Goal: Task Accomplishment & Management: Complete application form

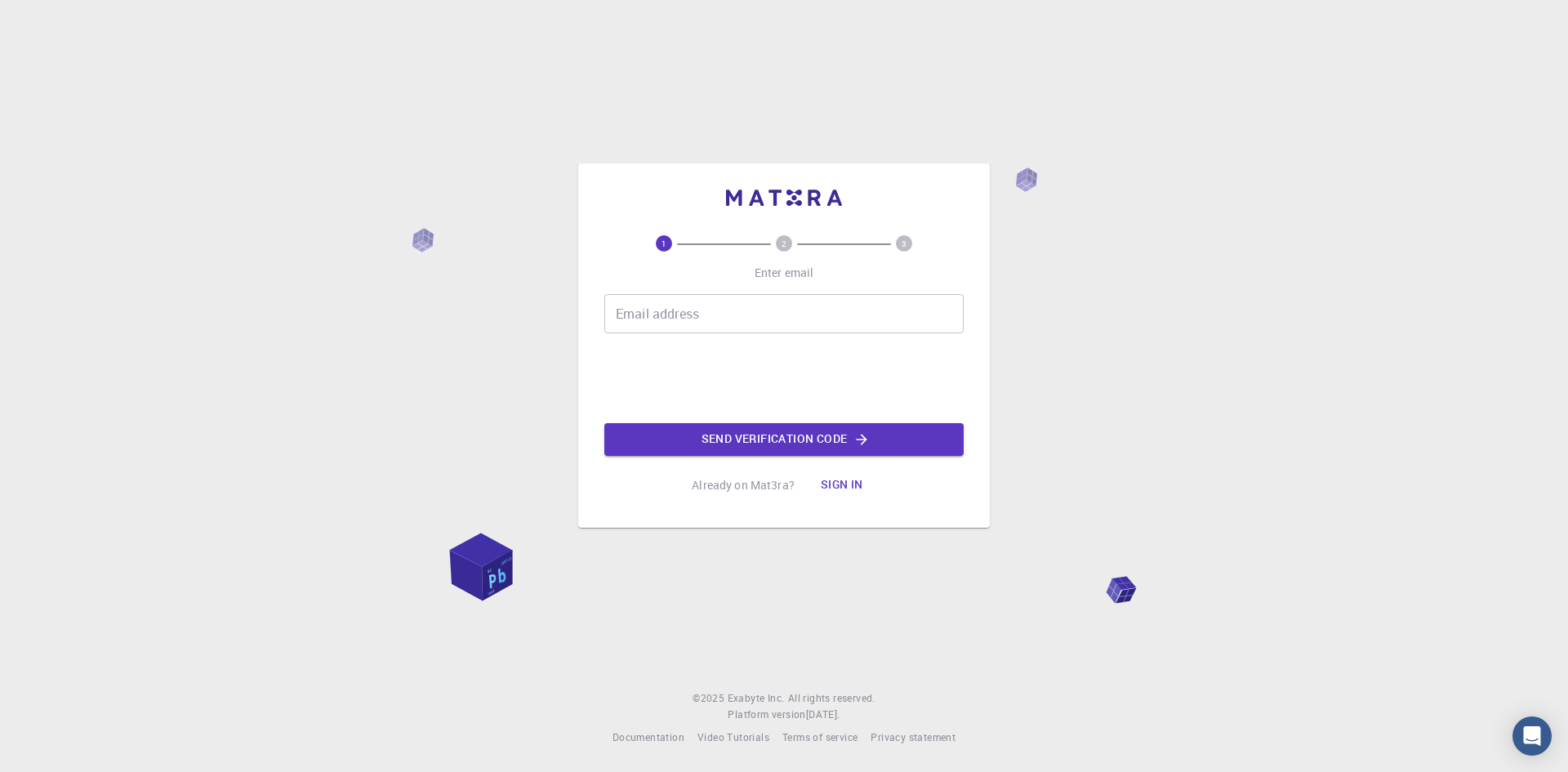
click at [710, 322] on input "Email address" at bounding box center [784, 313] width 359 height 39
click at [675, 311] on input "Email address" at bounding box center [784, 313] width 359 height 39
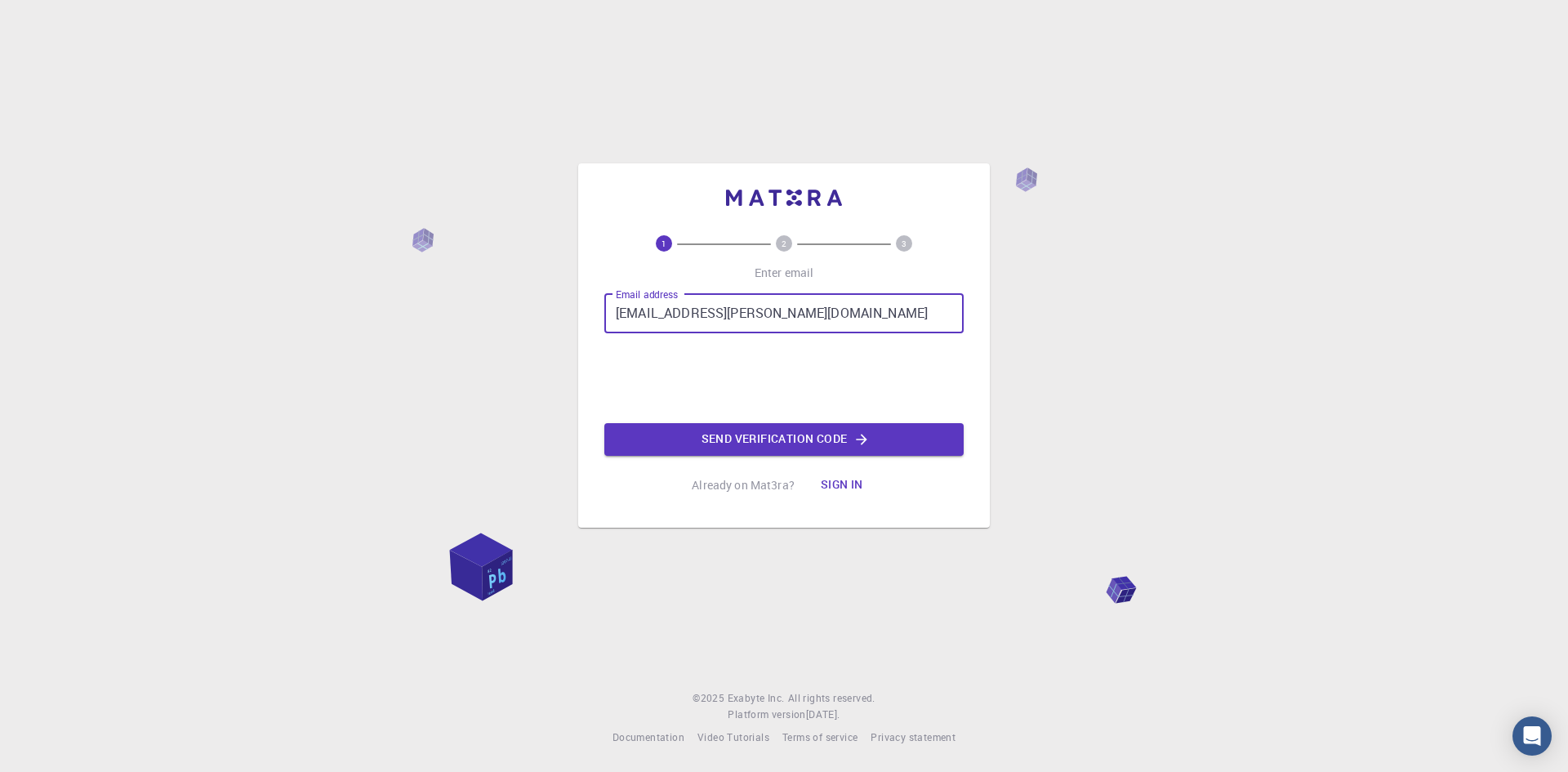
type input "[EMAIL_ADDRESS][PERSON_NAME][DOMAIN_NAME]"
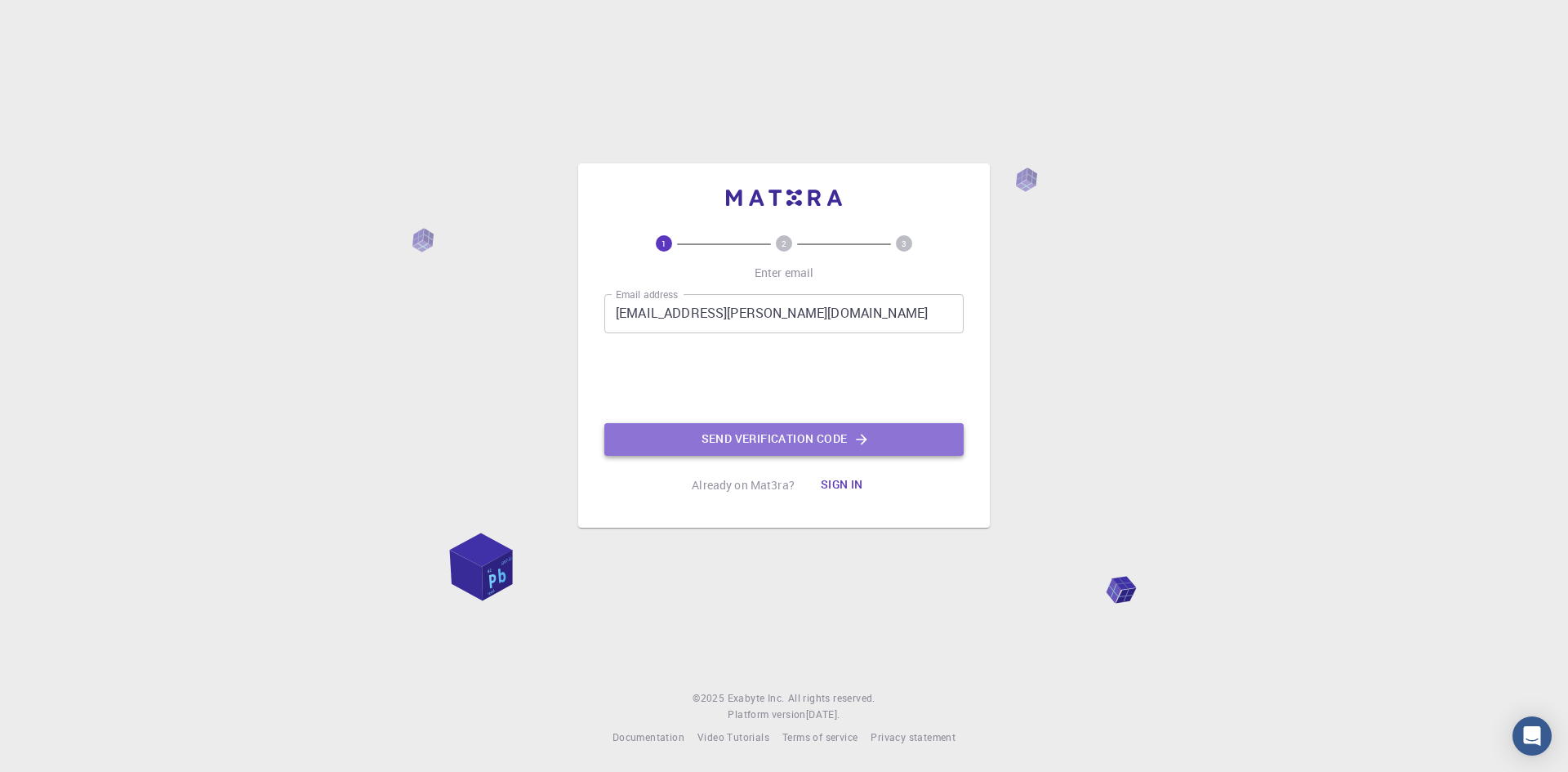
click at [714, 434] on button "Send verification code" at bounding box center [784, 440] width 359 height 33
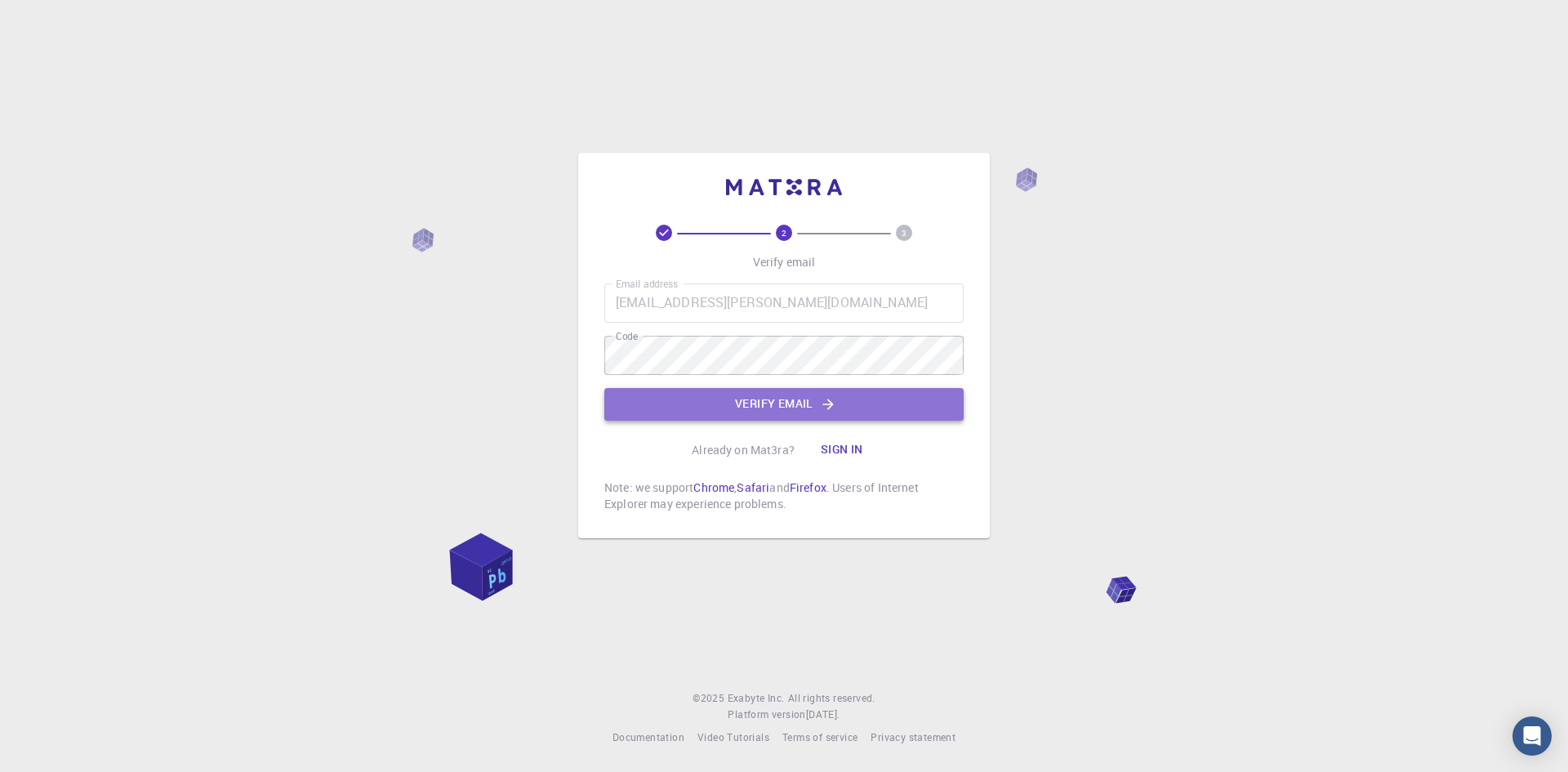
click at [736, 398] on button "Verify email" at bounding box center [784, 405] width 359 height 33
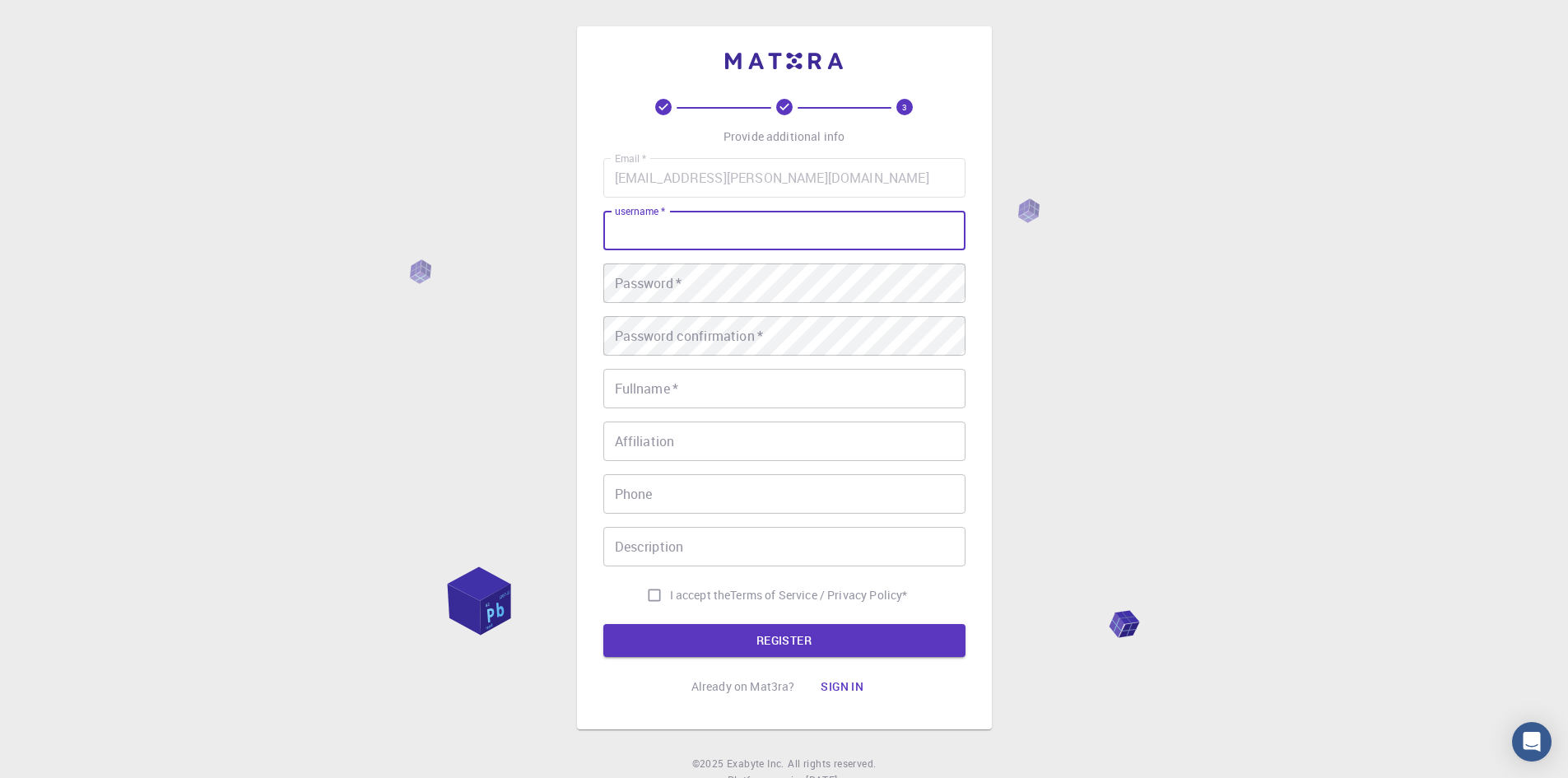
click at [693, 230] on input "username   *" at bounding box center [784, 231] width 362 height 39
type input "nhnghia1110"
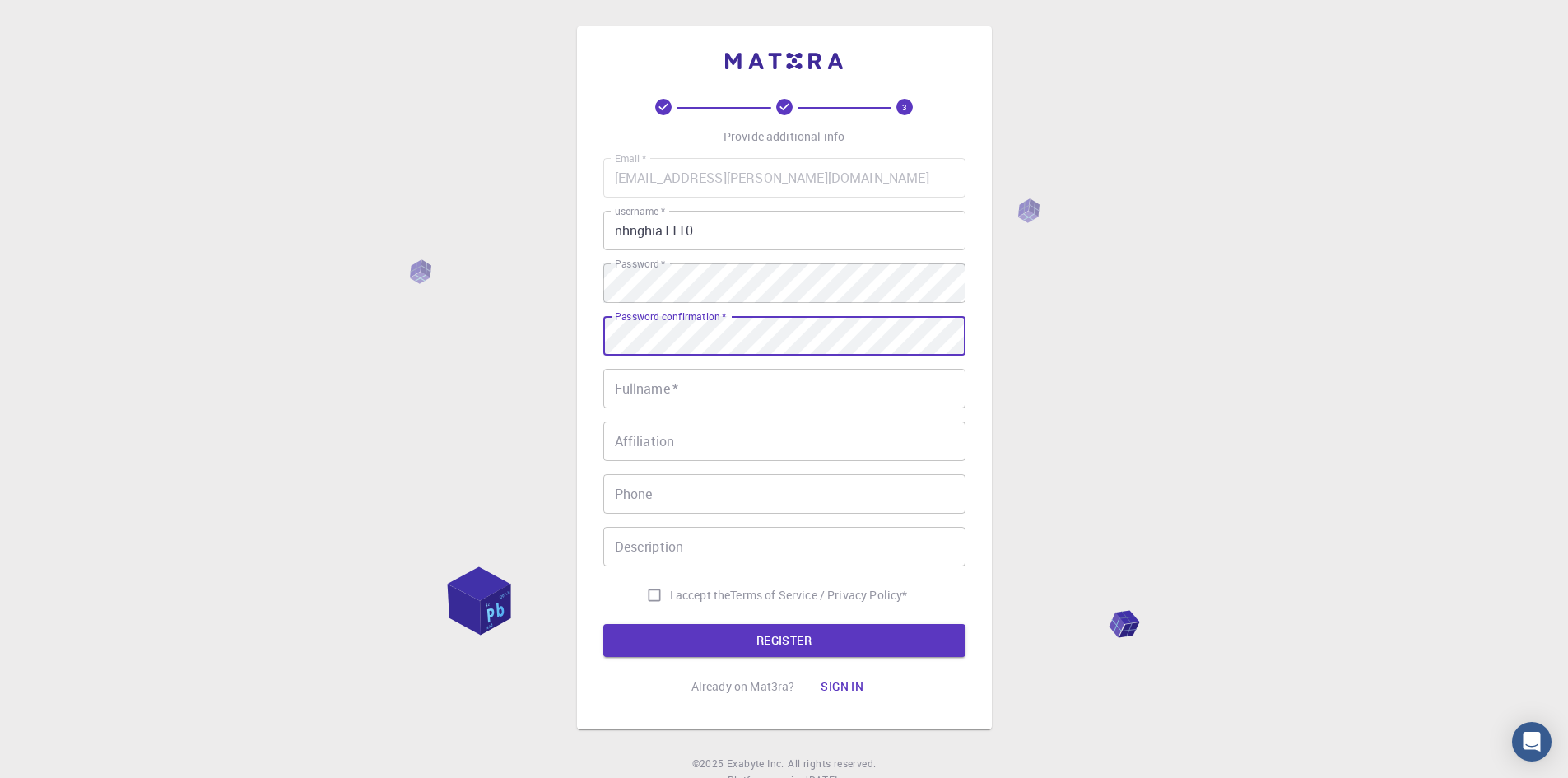
click at [653, 325] on div "Password confirmation   * Password confirmation   *" at bounding box center [784, 336] width 362 height 39
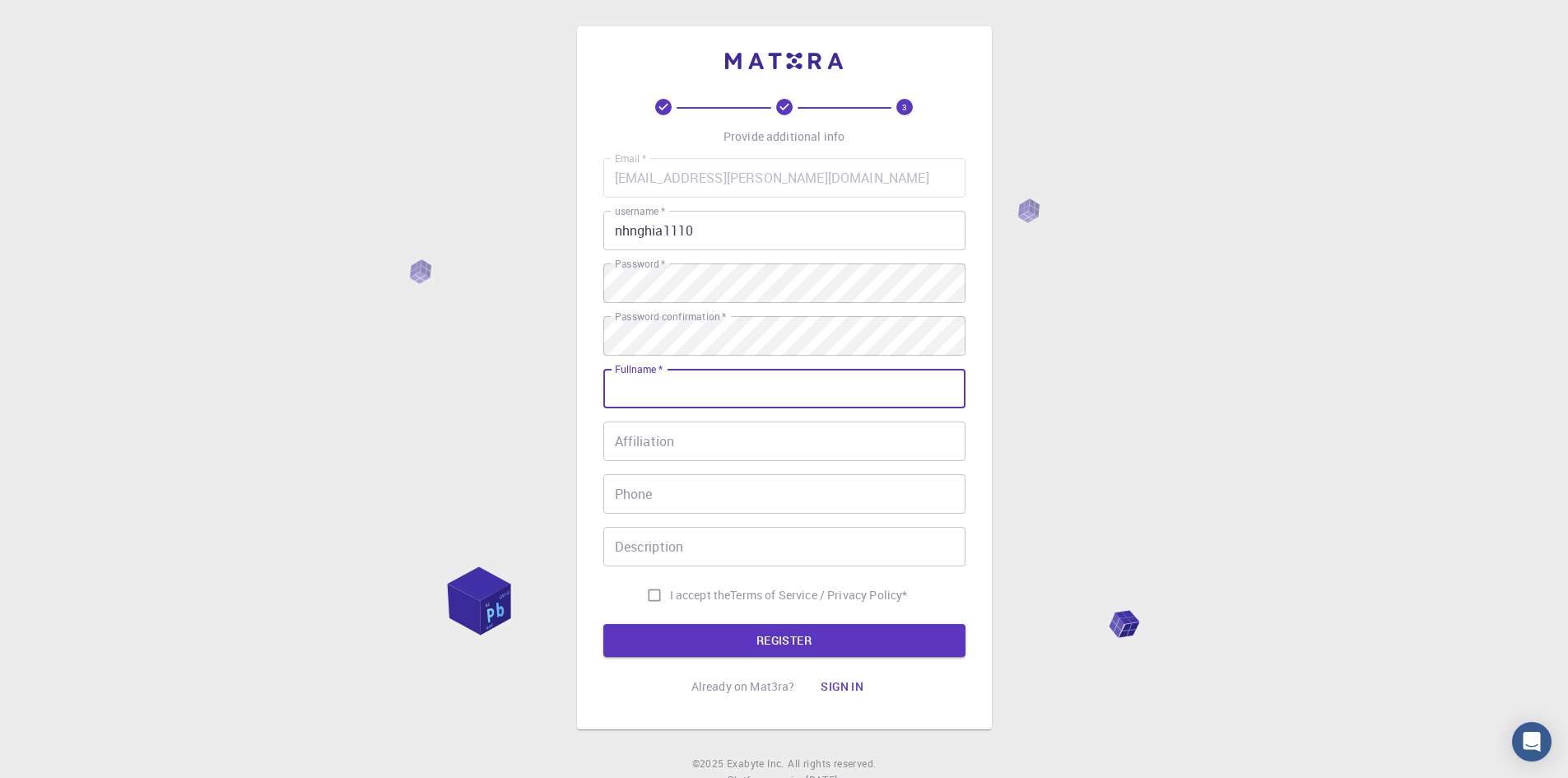
click at [703, 383] on input "Fullname   *" at bounding box center [784, 389] width 362 height 39
type input "[PERSON_NAME] [PERSON_NAME]"
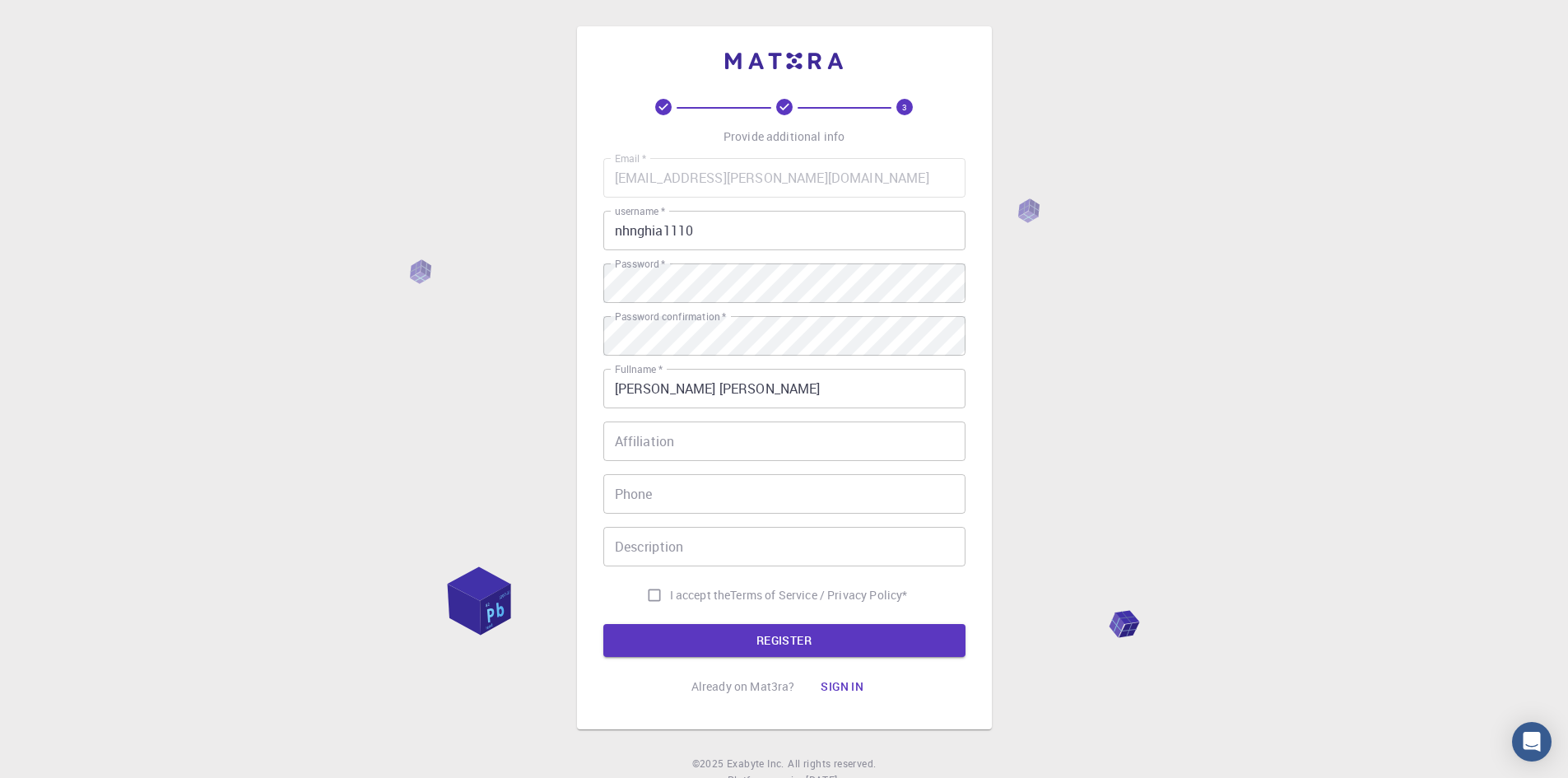
click at [702, 463] on div "Email   * [EMAIL_ADDRESS][PERSON_NAME][DOMAIN_NAME] Email   * username   * nhng…" at bounding box center [784, 384] width 362 height 452
click at [704, 441] on input "Affiliation" at bounding box center [784, 441] width 362 height 39
click at [653, 582] on input "I accept the Terms of Service / Privacy Policy *" at bounding box center [654, 596] width 31 height 31
checkbox input "true"
click at [741, 633] on button "REGISTER" at bounding box center [784, 641] width 362 height 33
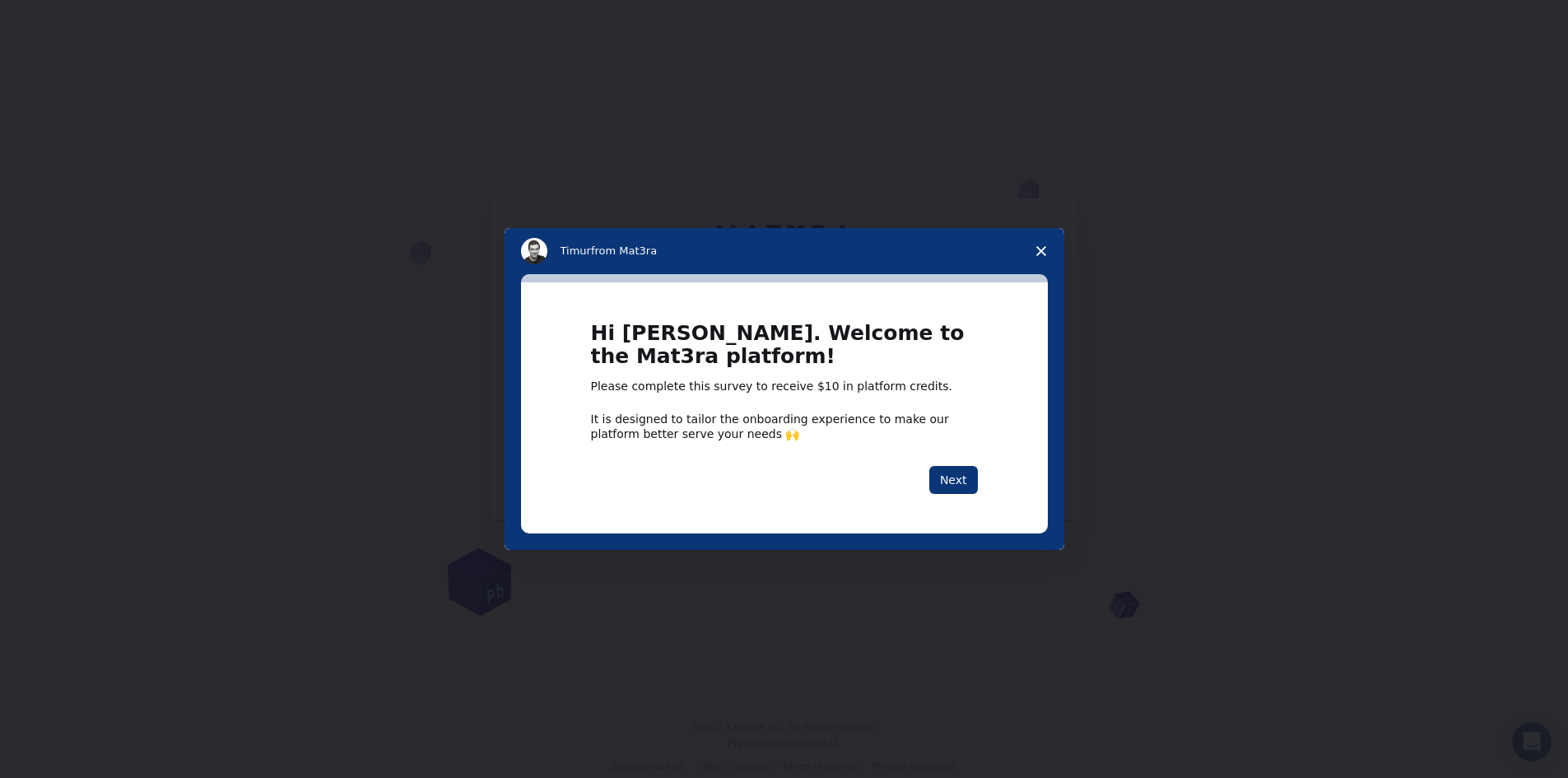
click at [1039, 258] on span "Close survey" at bounding box center [1041, 250] width 46 height 46
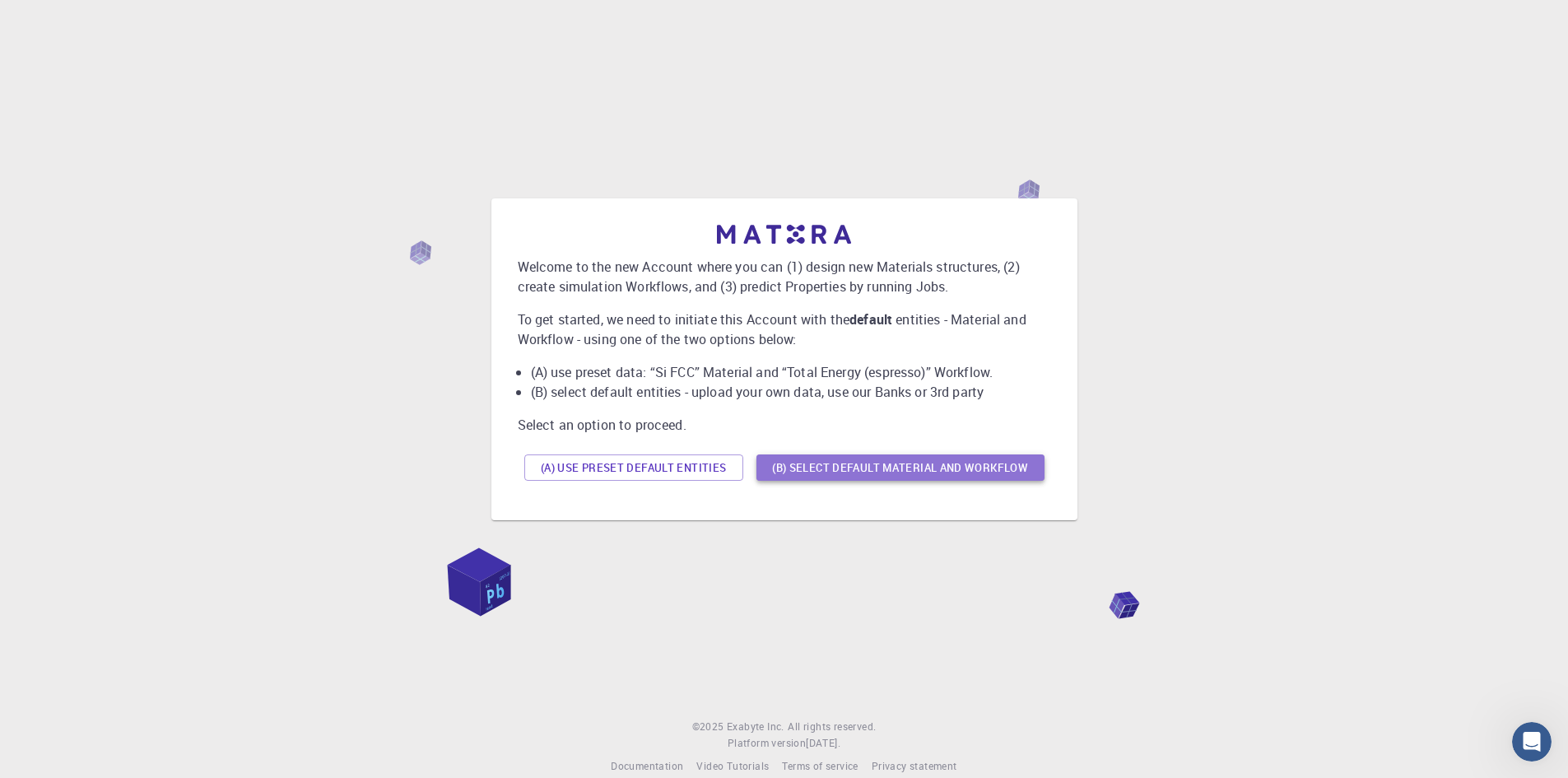
click at [833, 468] on button "(B) Select default material and workflow" at bounding box center [901, 467] width 288 height 26
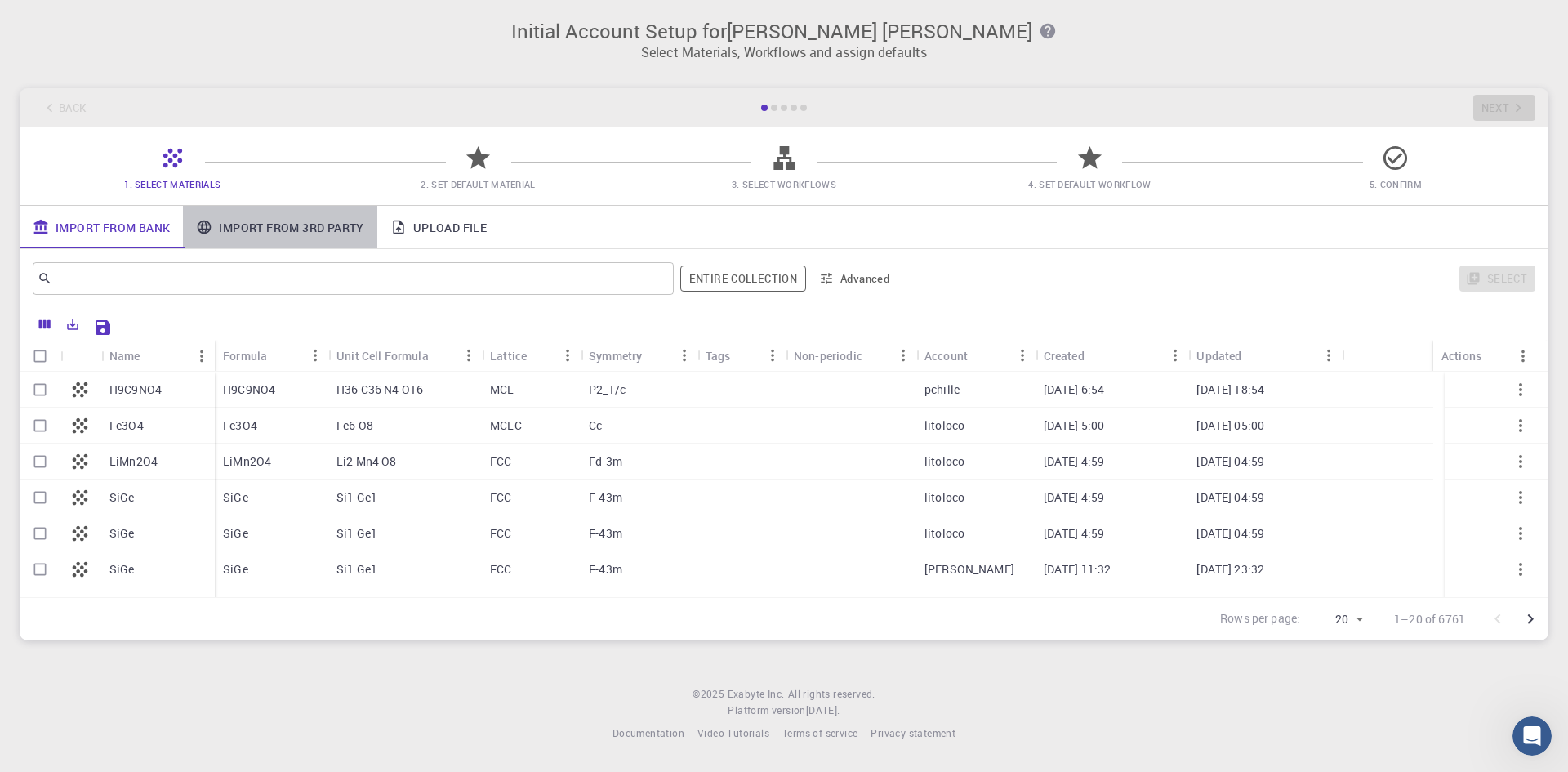
click at [251, 240] on link "Import From 3rd Party" at bounding box center [279, 227] width 194 height 43
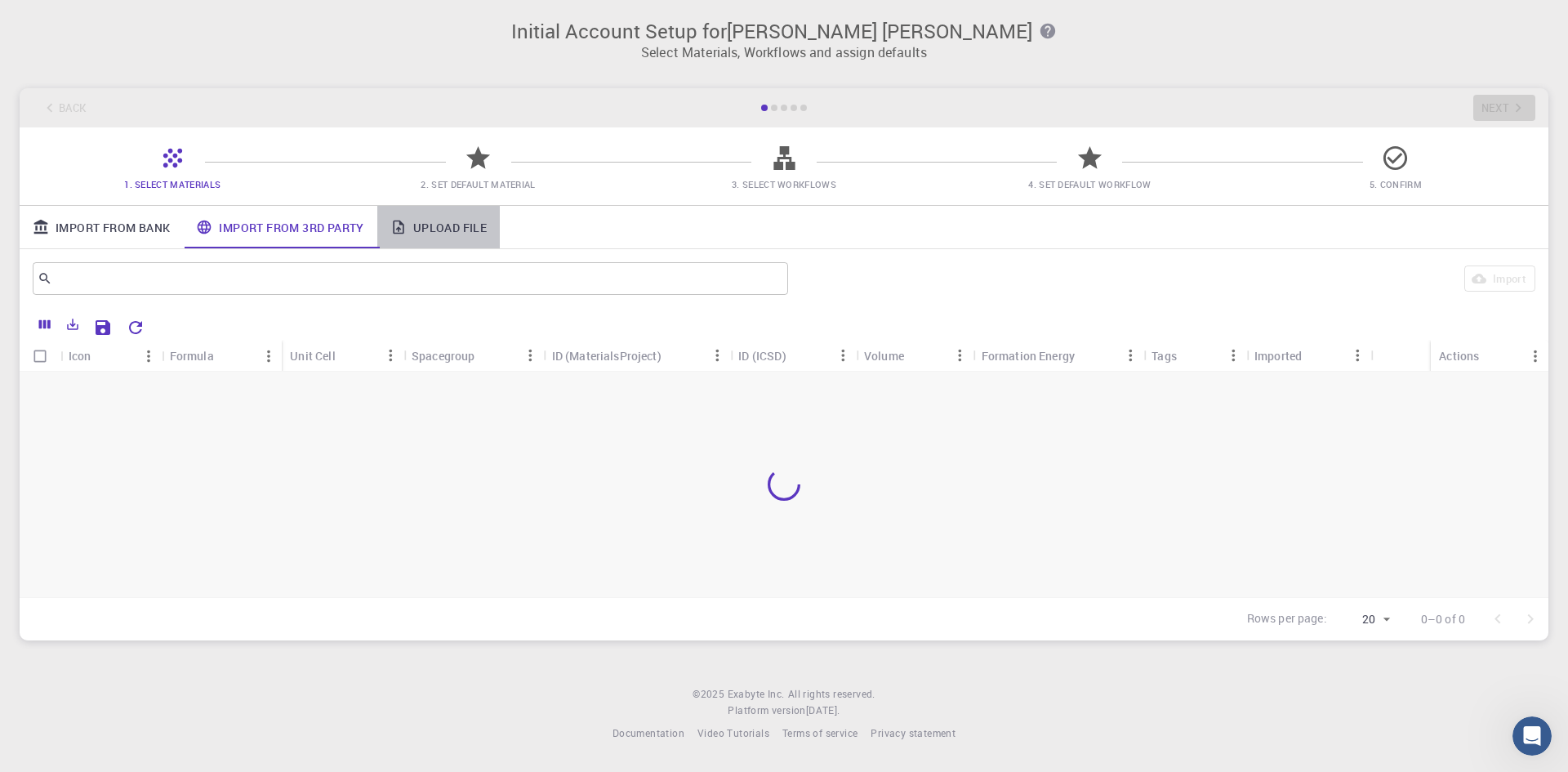
click at [458, 224] on link "Upload File" at bounding box center [439, 227] width 123 height 43
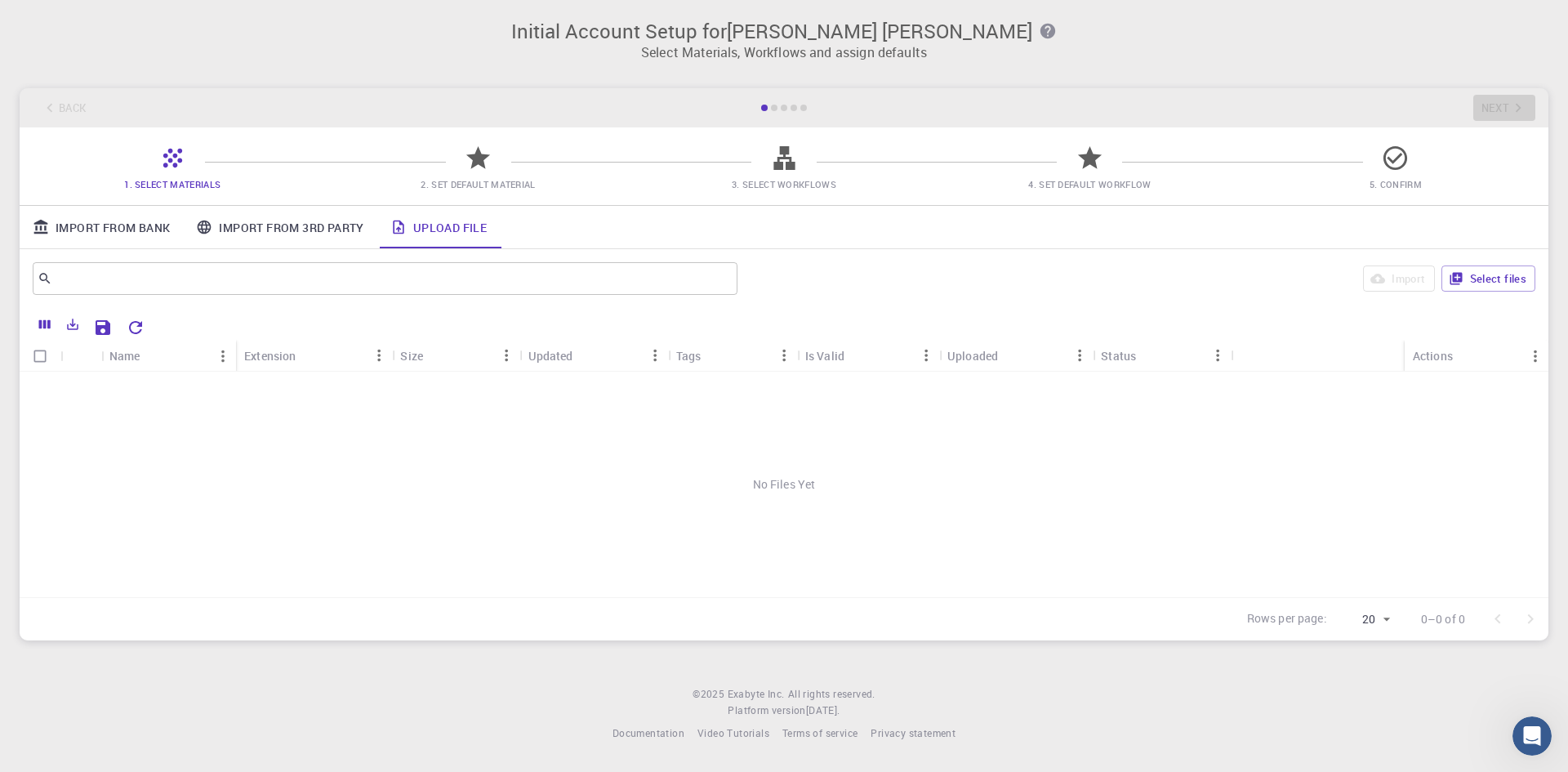
click at [152, 231] on link "Import From Bank" at bounding box center [101, 227] width 164 height 43
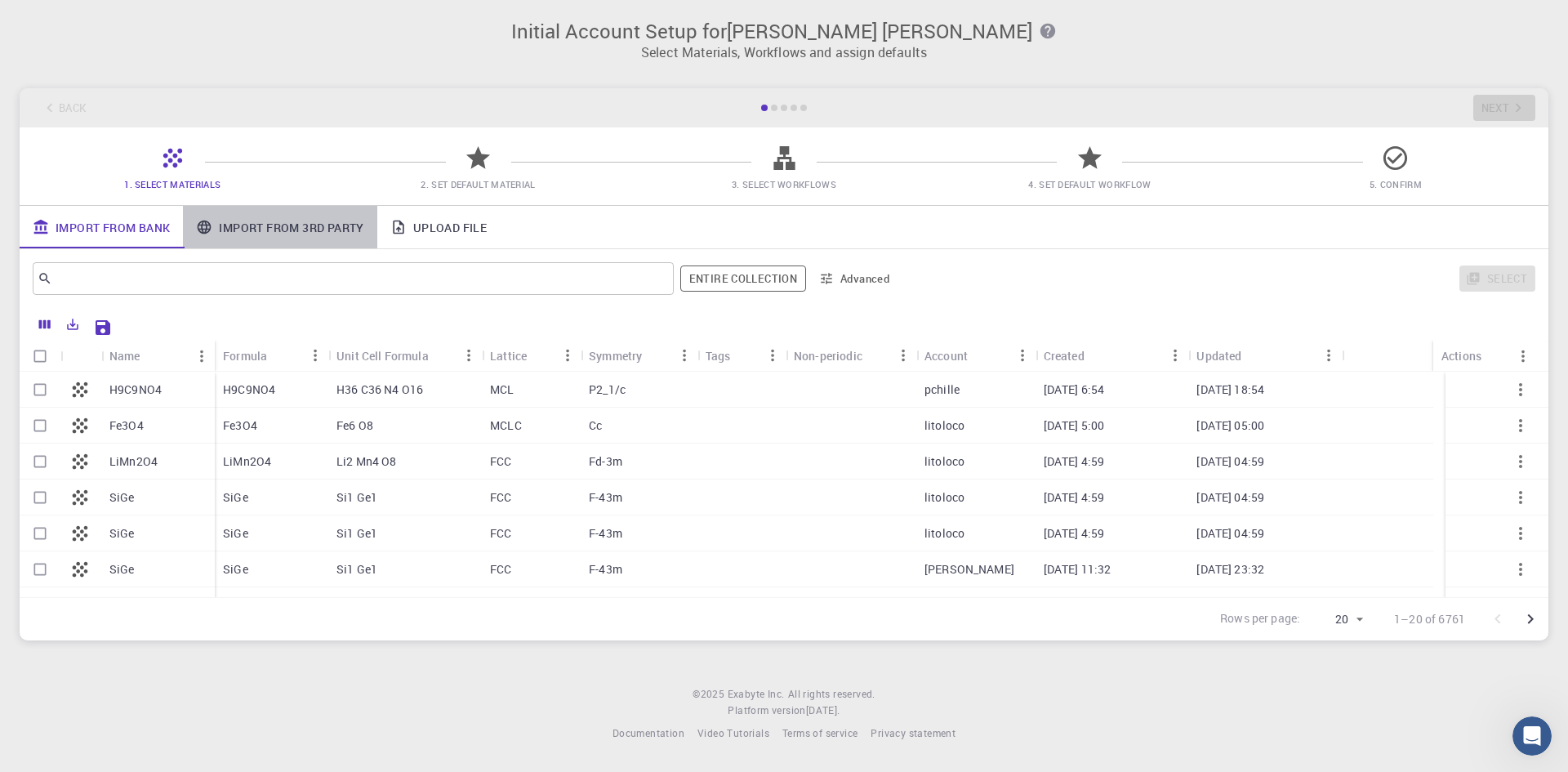
click at [256, 228] on link "Import From 3rd Party" at bounding box center [279, 227] width 194 height 43
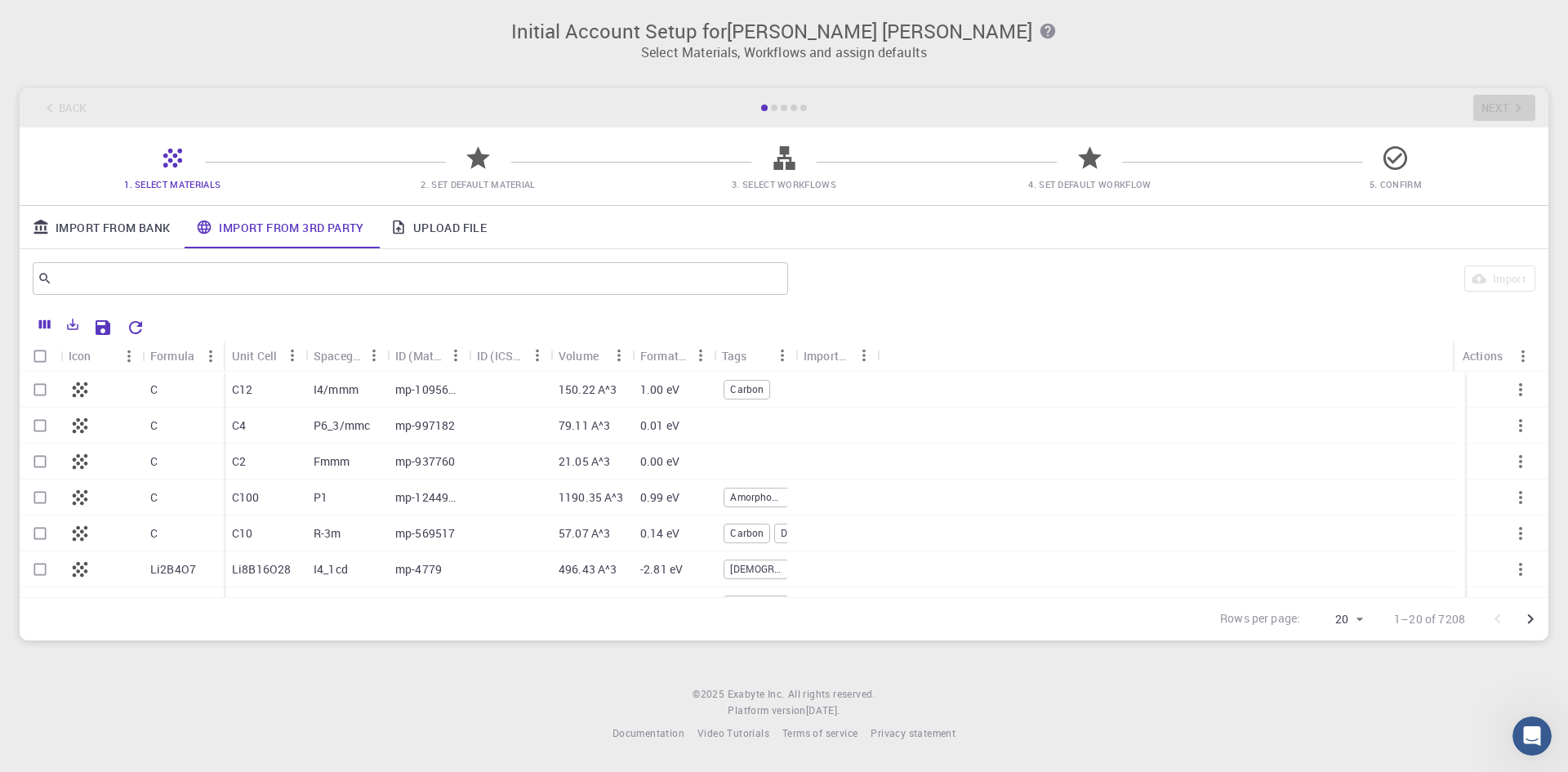
click at [474, 164] on icon at bounding box center [478, 157] width 23 height 22
click at [702, 43] on p "Select Materials, Workflows and assign defaults" at bounding box center [784, 53] width 1510 height 19
click at [1527, 621] on icon "Go to next page" at bounding box center [1530, 619] width 19 height 19
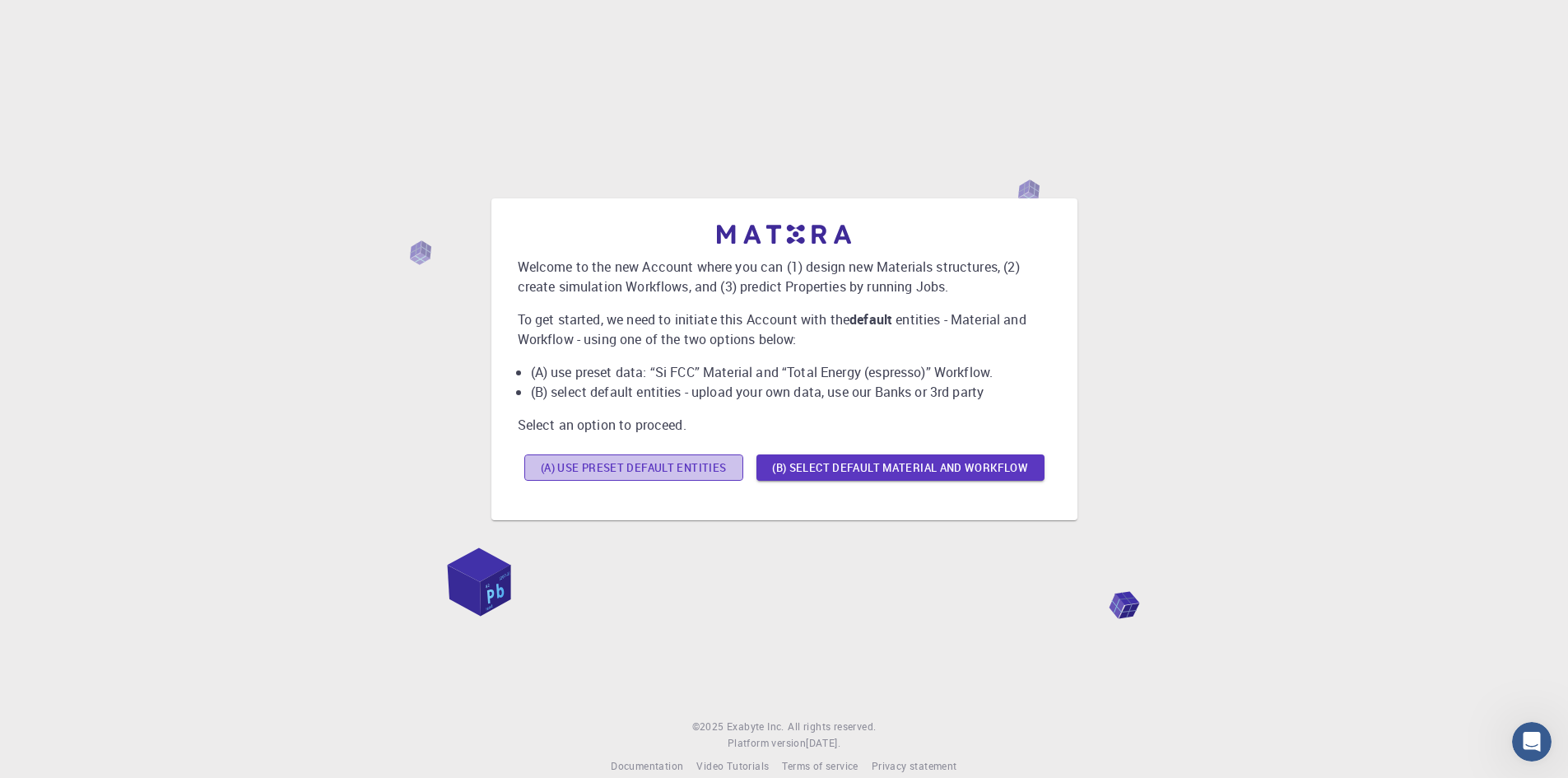
click at [642, 472] on button "(A) Use preset default entities" at bounding box center [633, 467] width 219 height 26
